Goal: Find specific page/section: Find specific page/section

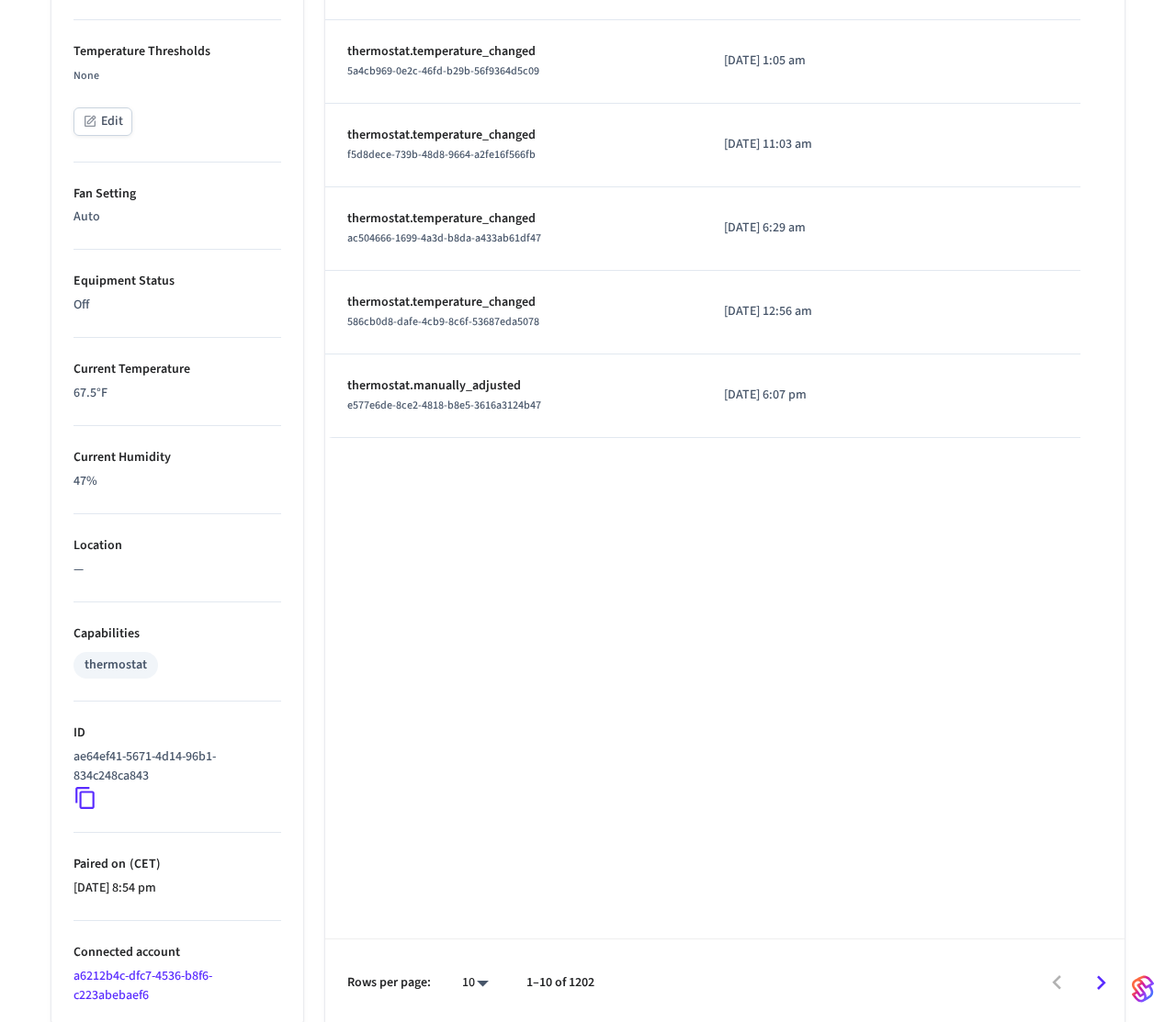
scroll to position [805, 0]
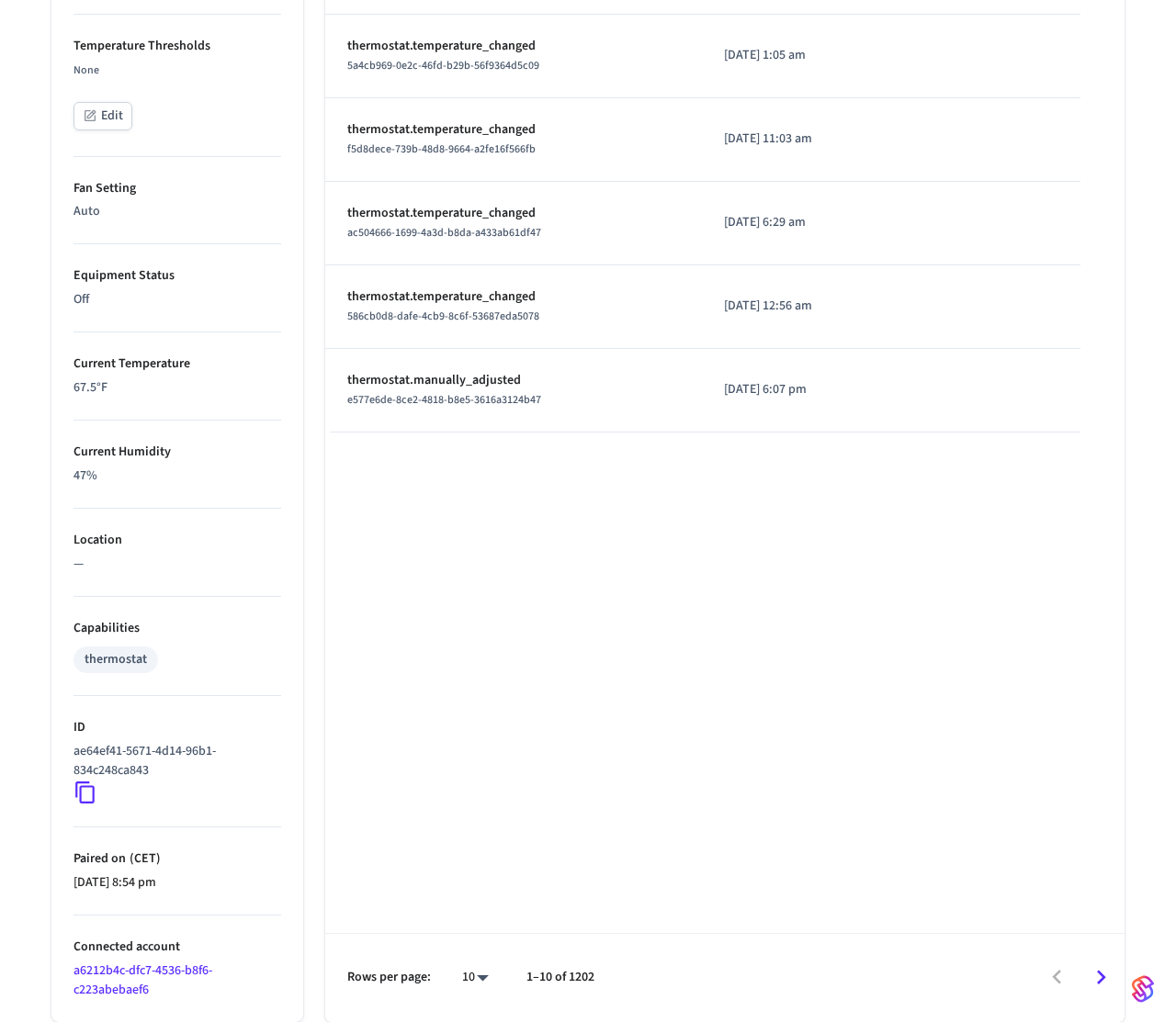
click at [86, 797] on icon at bounding box center [85, 793] width 23 height 23
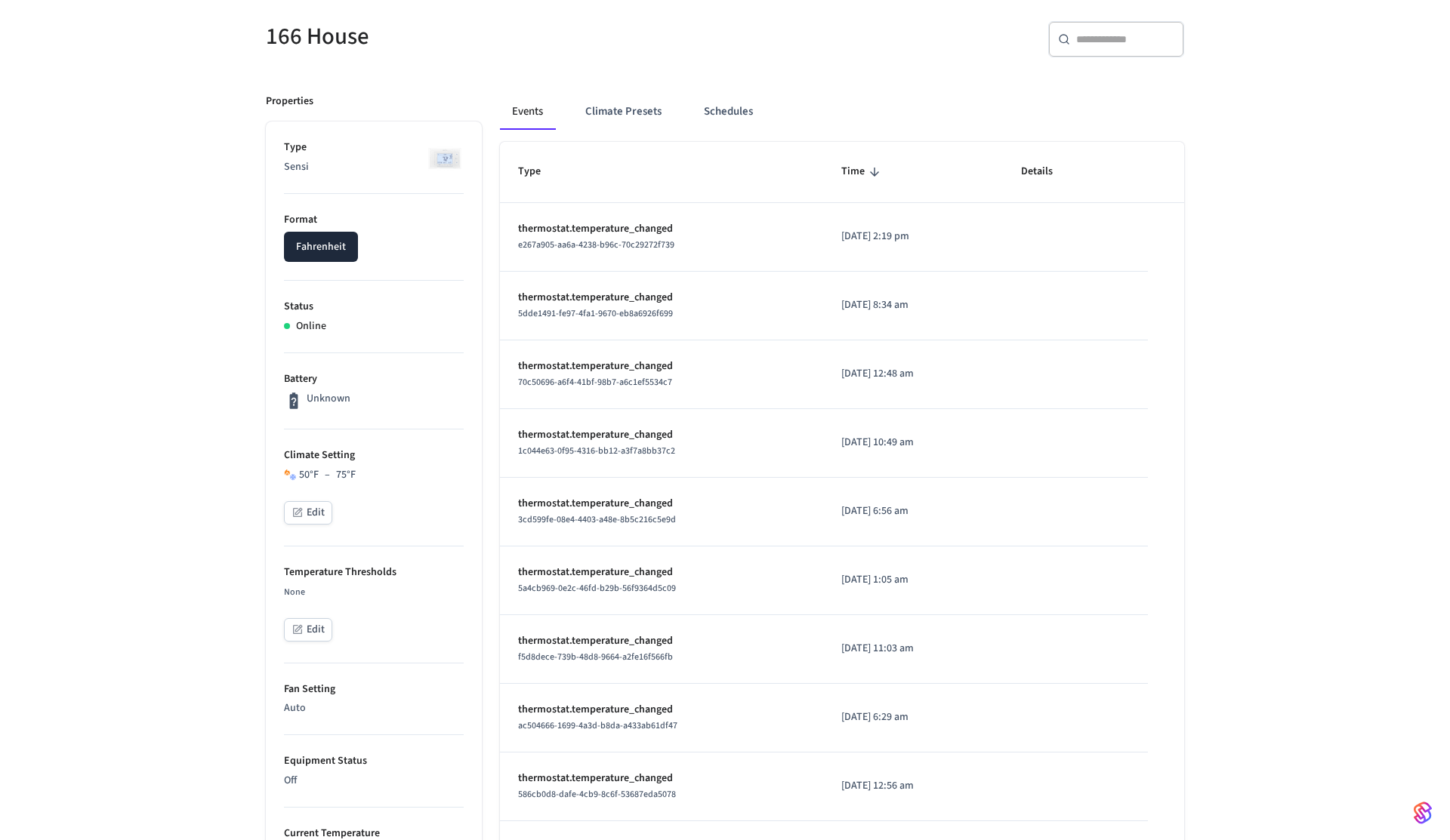
scroll to position [0, 0]
